Goal: Task Accomplishment & Management: Use online tool/utility

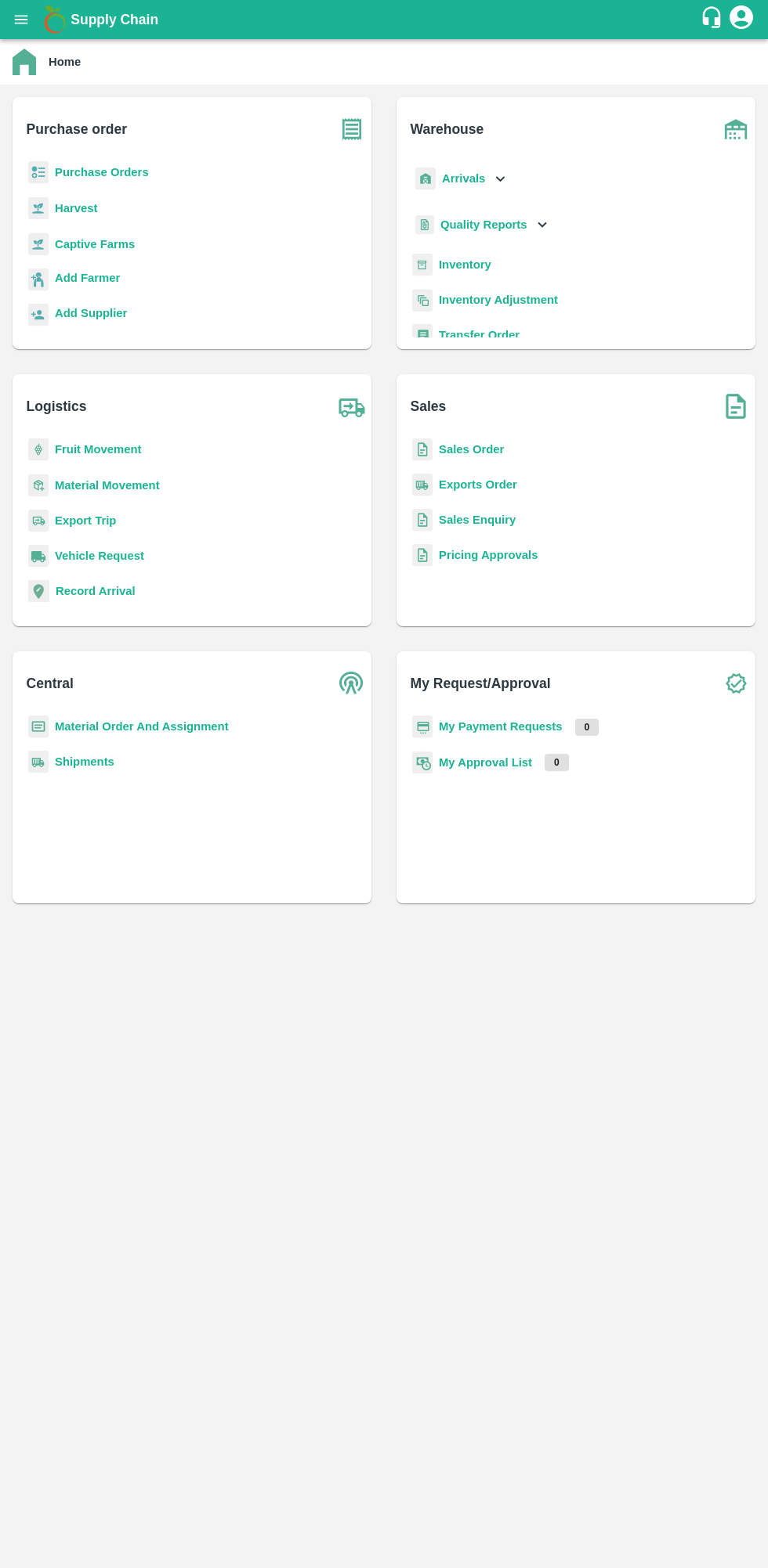
click at [106, 170] on b "Purchase Orders" at bounding box center [101, 172] width 94 height 12
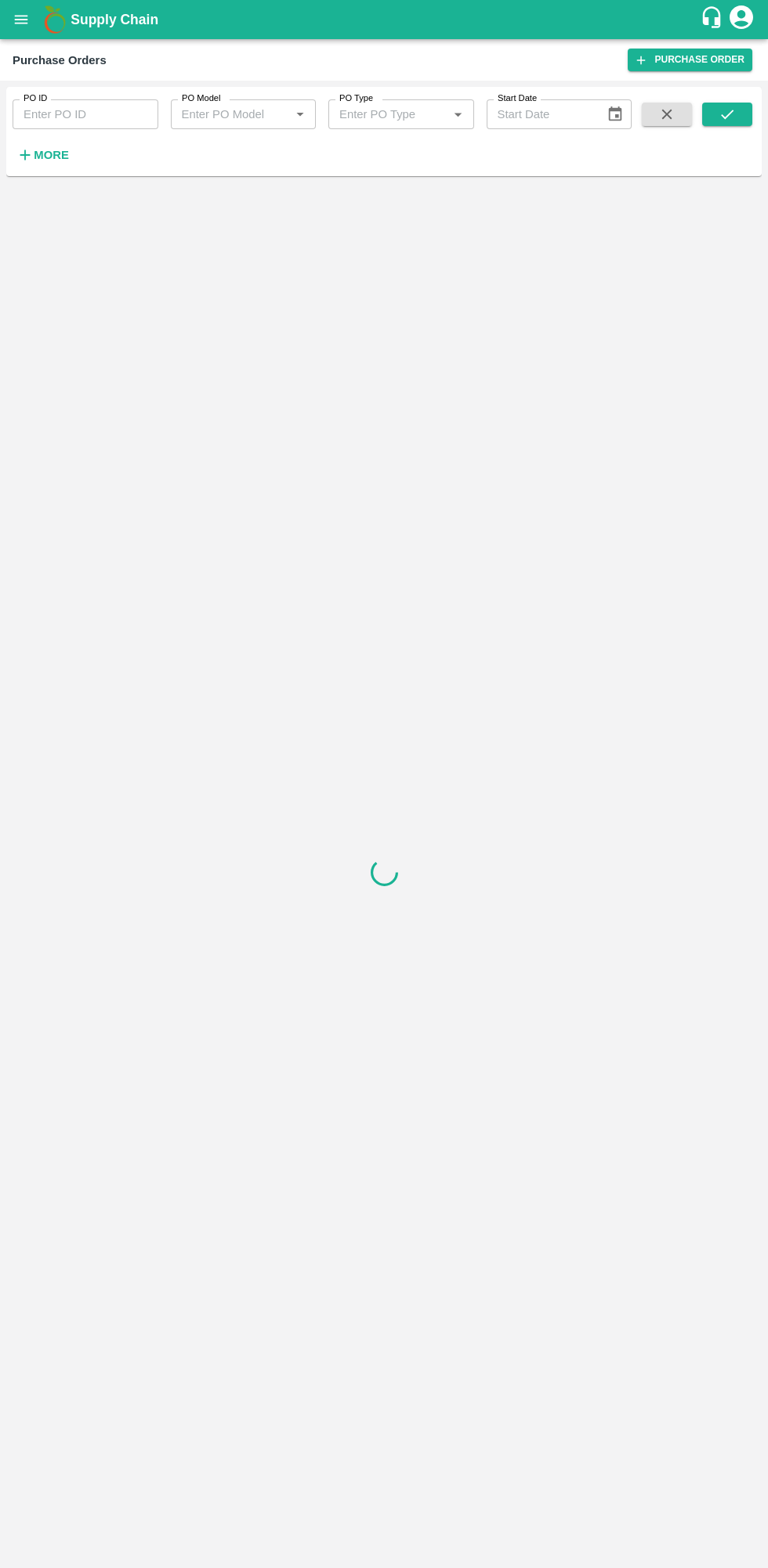
click at [52, 146] on h6 "More" at bounding box center [52, 155] width 36 height 21
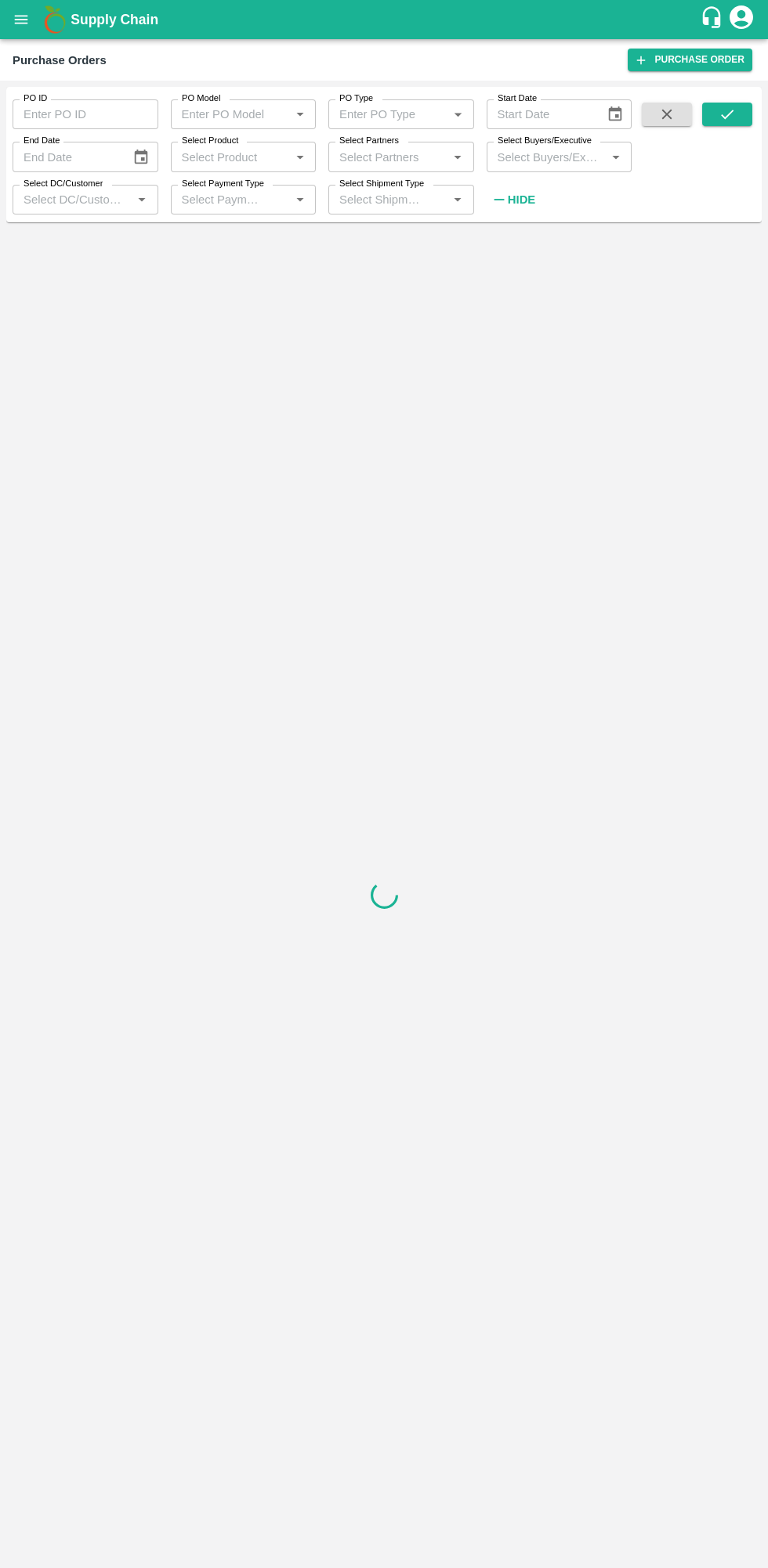
click at [567, 157] on input "Select Buyers/Executive" at bounding box center [546, 157] width 111 height 21
click at [22, 20] on icon "open drawer" at bounding box center [22, 19] width 13 height 8
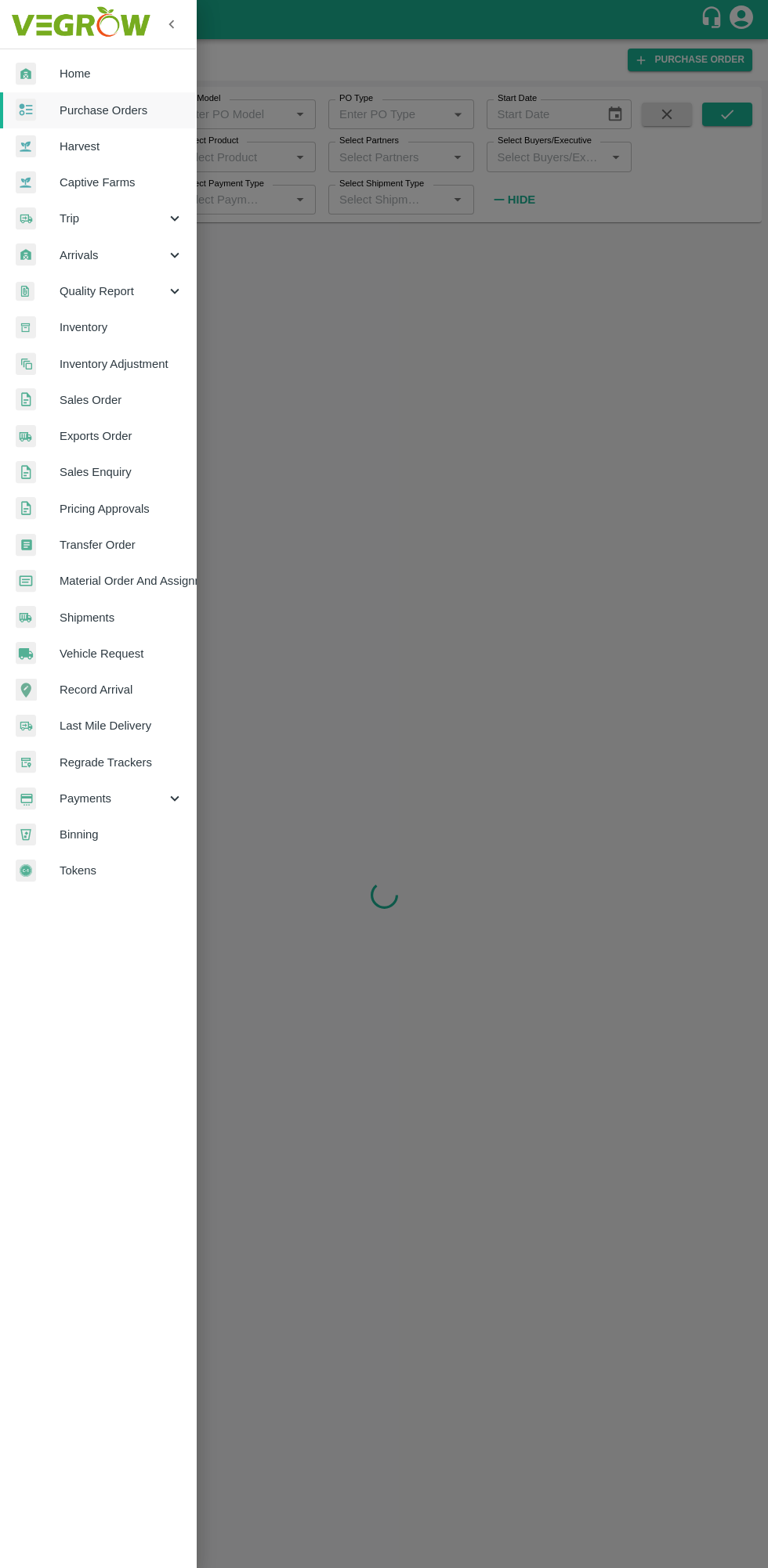
click at [38, 68] on div at bounding box center [38, 74] width 44 height 23
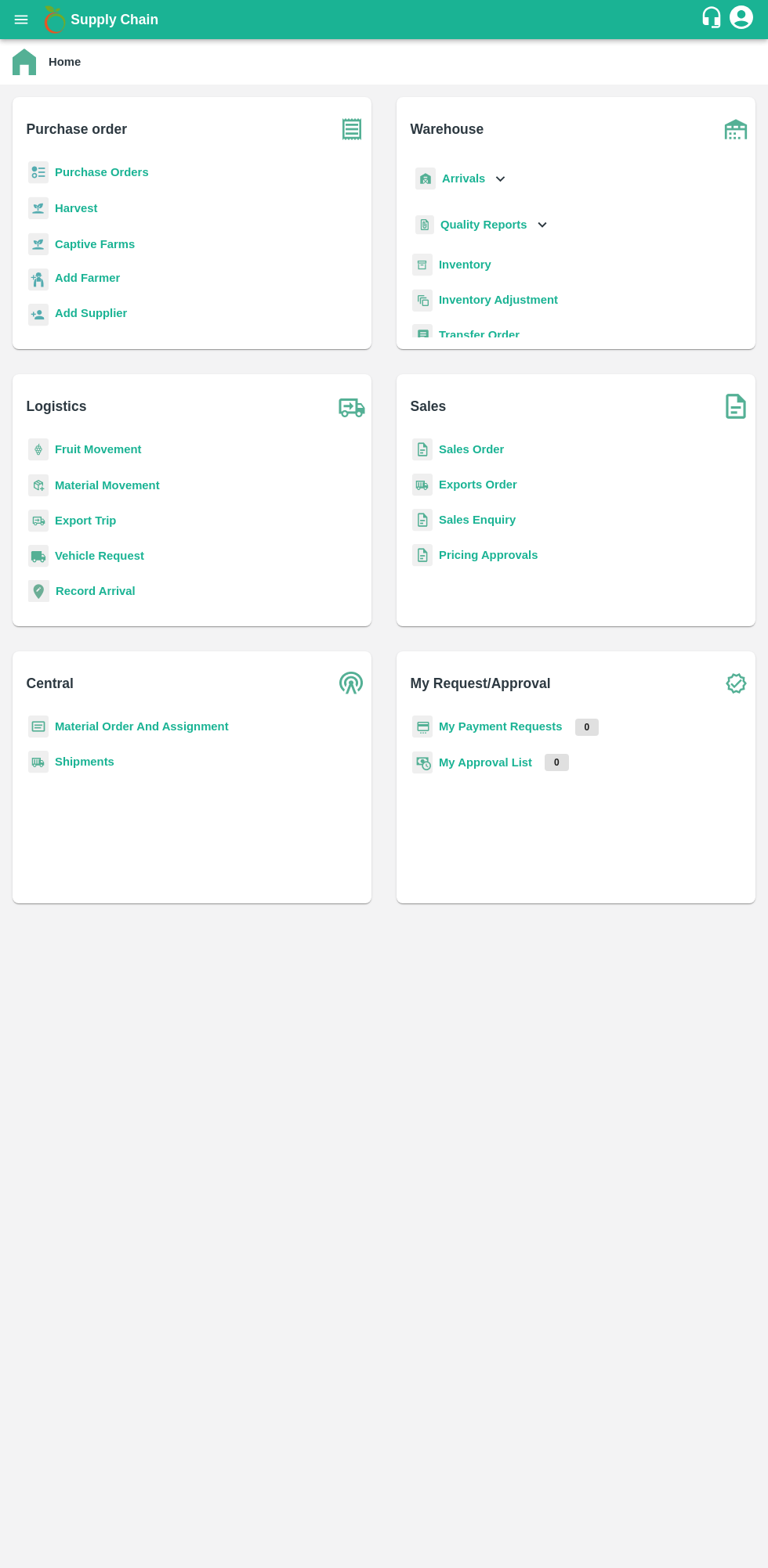
click at [54, 277] on b "Add Farmer" at bounding box center [86, 277] width 65 height 12
